Goal: Transaction & Acquisition: Purchase product/service

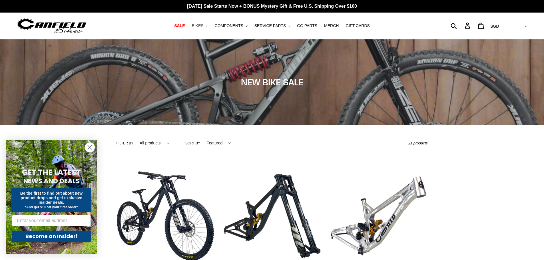
click at [203, 26] on span "BIKES" at bounding box center [198, 25] width 12 height 5
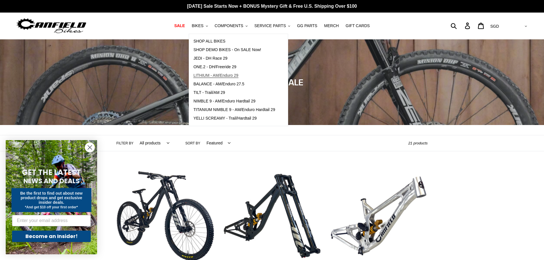
click at [225, 73] on span "LITHIUM - AM/Enduro 29" at bounding box center [215, 75] width 45 height 5
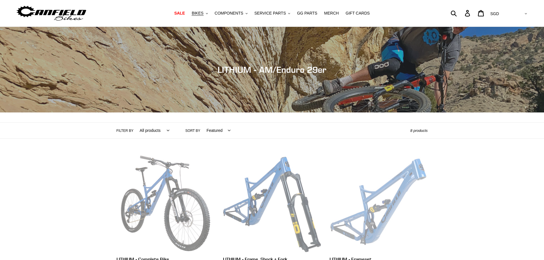
scroll to position [114, 0]
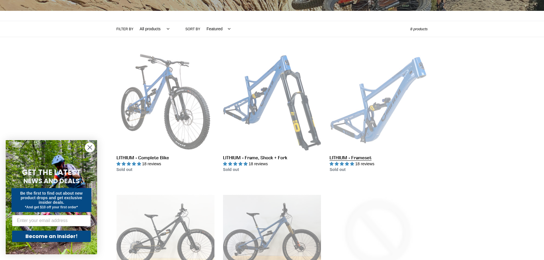
click at [371, 119] on link "LITHIUM - Frameset" at bounding box center [378, 113] width 98 height 120
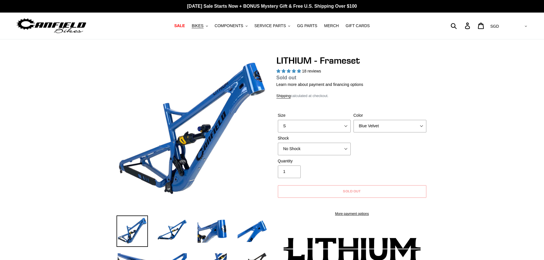
select select "highest-rating"
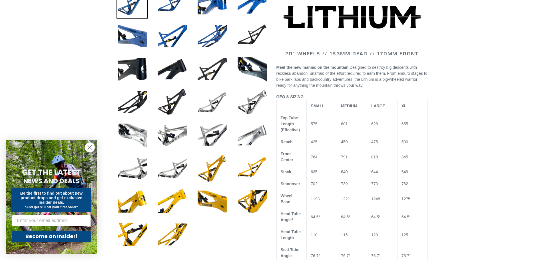
scroll to position [114, 0]
